Goal: Information Seeking & Learning: Learn about a topic

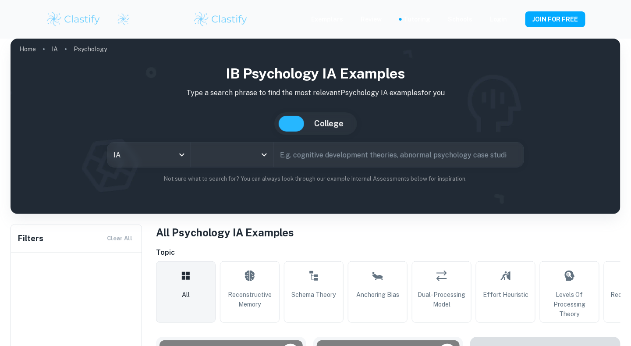
scroll to position [188, 0]
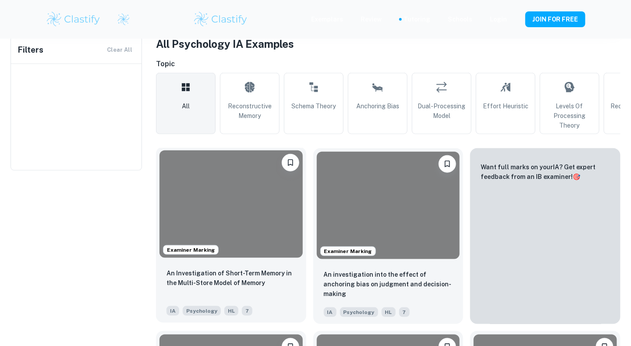
click at [212, 279] on p "An Investigation of Short-Term Memory in the Multi-Store Model of Memory" at bounding box center [230, 277] width 129 height 19
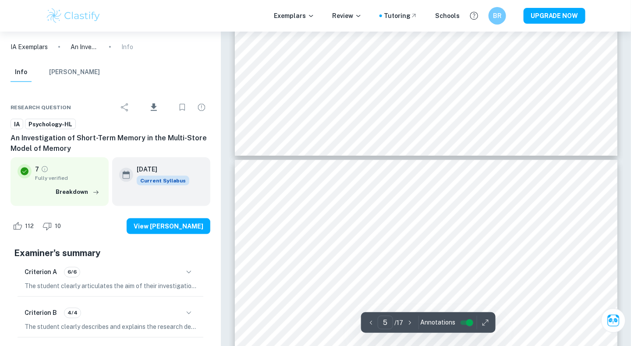
scroll to position [2321, 0]
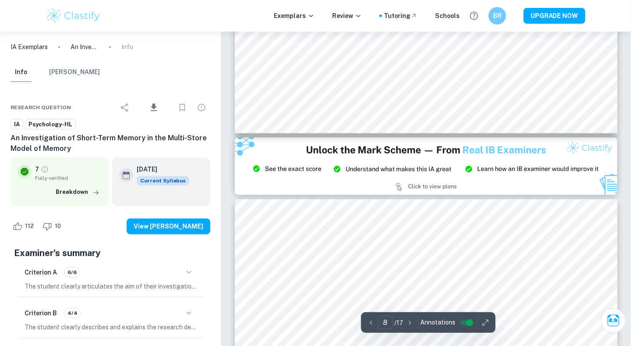
type input "9"
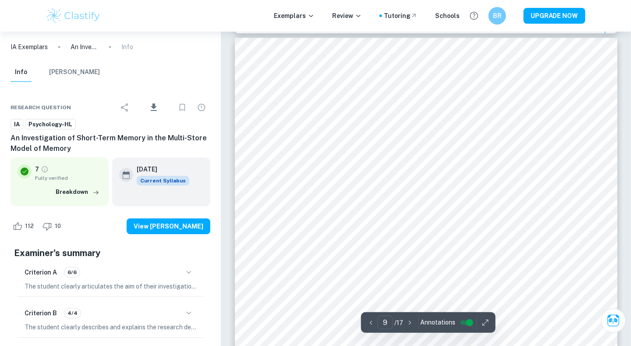
scroll to position [4179, 0]
